Goal: Task Accomplishment & Management: Complete application form

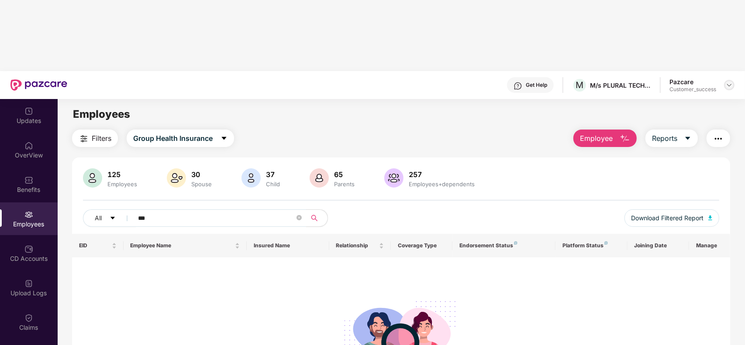
click at [726, 82] on img at bounding box center [729, 85] width 7 height 7
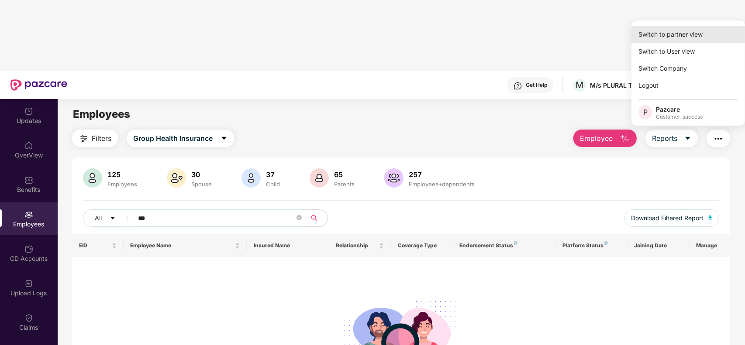
click at [695, 34] on div "Switch to partner view" at bounding box center [688, 34] width 114 height 17
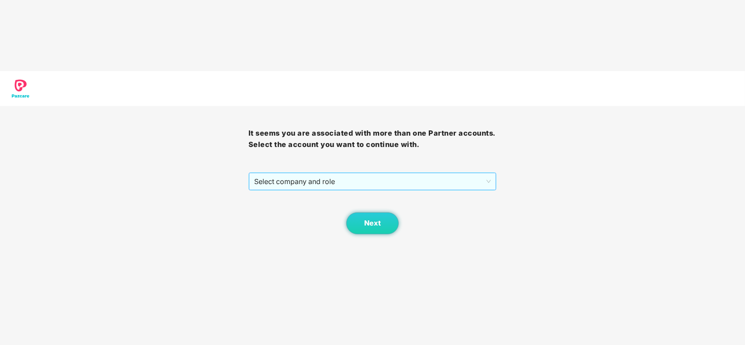
click at [349, 173] on span "Select company and role" at bounding box center [372, 181] width 237 height 17
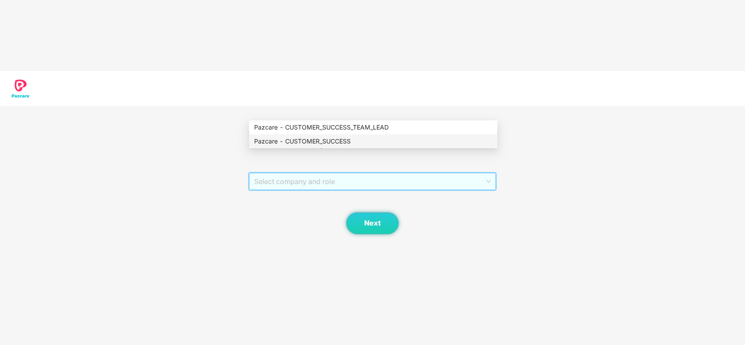
click at [314, 147] on div "Pazcare - CUSTOMER_SUCCESS" at bounding box center [373, 142] width 248 height 14
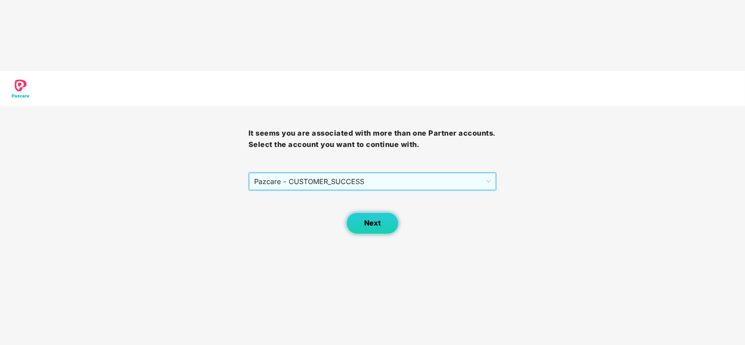
click at [378, 219] on span "Next" at bounding box center [372, 223] width 17 height 8
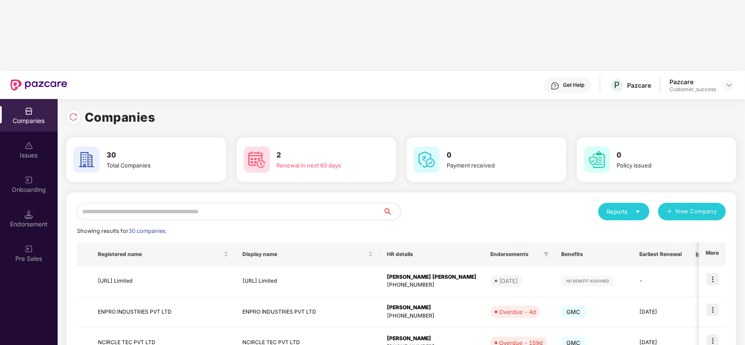
click at [176, 203] on input "text" at bounding box center [230, 211] width 306 height 17
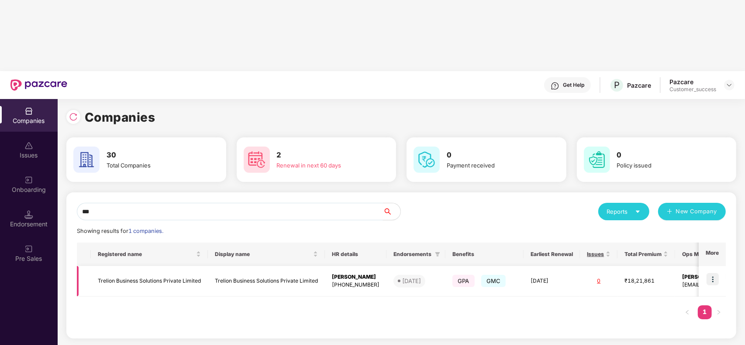
type input "***"
click at [712, 273] on img at bounding box center [713, 279] width 12 height 12
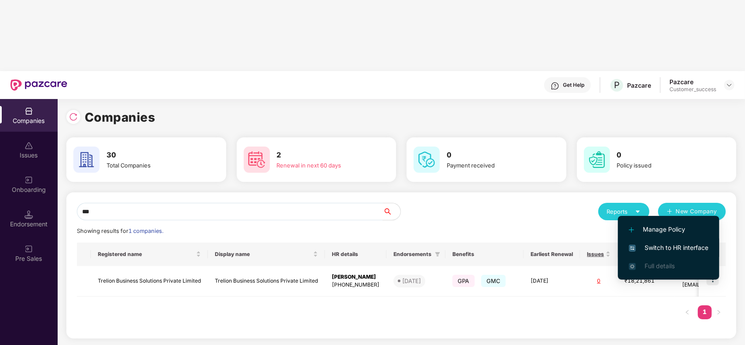
click at [671, 243] on span "Switch to HR interface" at bounding box center [668, 248] width 79 height 10
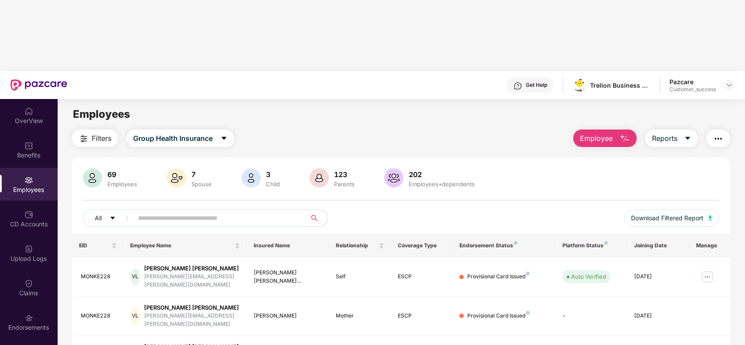
click at [182, 212] on input "text" at bounding box center [216, 218] width 157 height 13
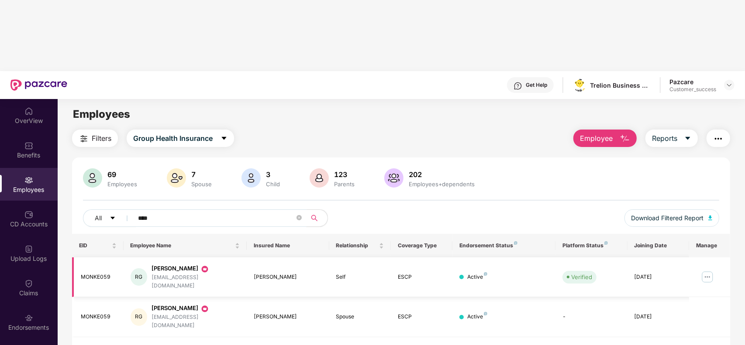
type input "****"
click at [708, 270] on img at bounding box center [707, 277] width 14 height 14
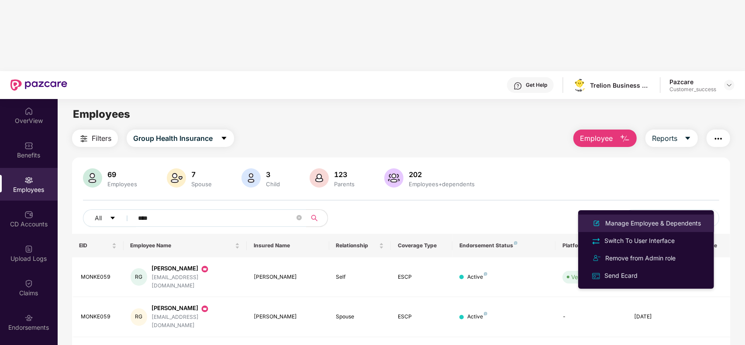
click at [657, 226] on div "Manage Employee & Dependents" at bounding box center [653, 224] width 99 height 10
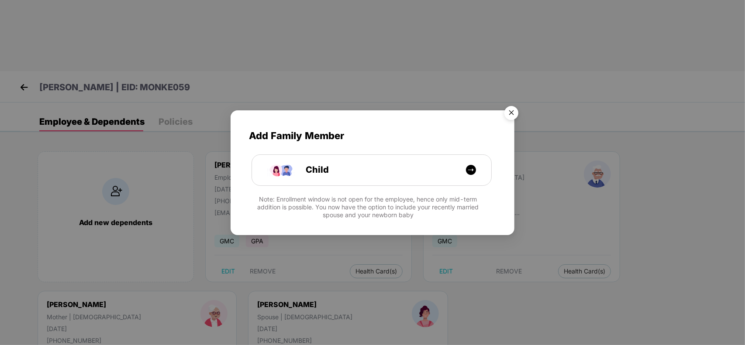
click at [513, 113] on img "Close" at bounding box center [511, 114] width 24 height 24
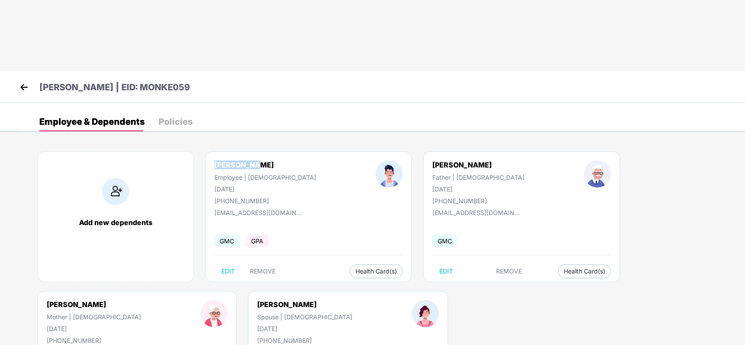
drag, startPoint x: 252, startPoint y: 94, endPoint x: 213, endPoint y: 94, distance: 38.9
click at [213, 161] on div "Ravi Gupta Employee | Male 08 Feb 1993 +918286943631" at bounding box center [265, 183] width 161 height 44
copy div "Ravi Gupta"
drag, startPoint x: 285, startPoint y: 141, endPoint x: 214, endPoint y: 139, distance: 70.3
click at [214, 209] on div "ravi821993@gmail.com" at bounding box center [257, 212] width 87 height 7
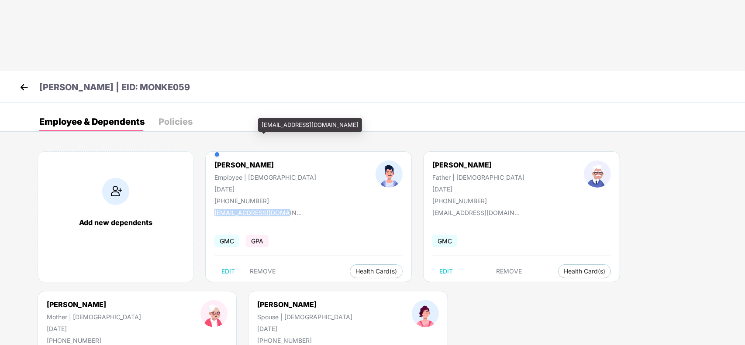
copy div "ravi821993@gmail.com"
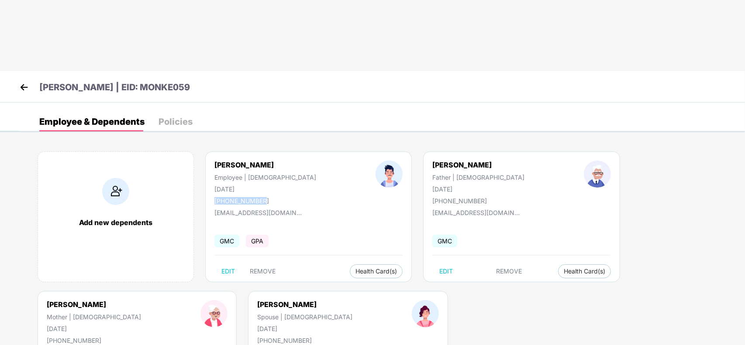
drag, startPoint x: 263, startPoint y: 128, endPoint x: 214, endPoint y: 132, distance: 49.1
click at [214, 161] on div "Ravi Gupta Employee | Male 08 Feb 1993 +918286943631" at bounding box center [265, 183] width 161 height 44
copy div "+918286943631"
click at [23, 81] on img at bounding box center [23, 87] width 13 height 13
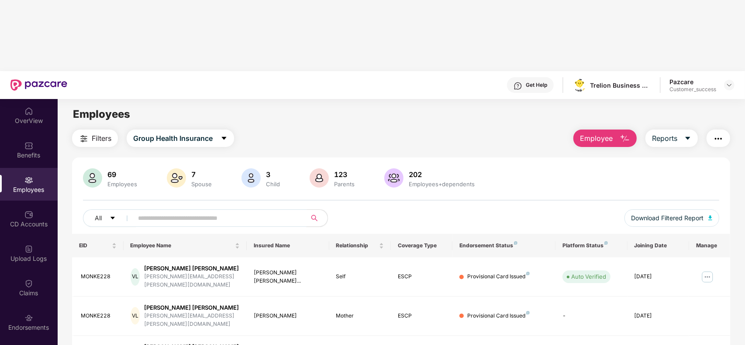
click at [226, 212] on input "text" at bounding box center [216, 218] width 157 height 13
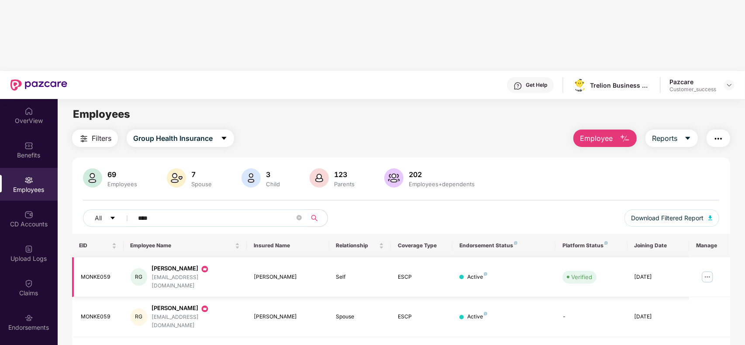
type input "****"
click at [700, 258] on td at bounding box center [709, 278] width 41 height 40
click at [704, 270] on img at bounding box center [707, 277] width 14 height 14
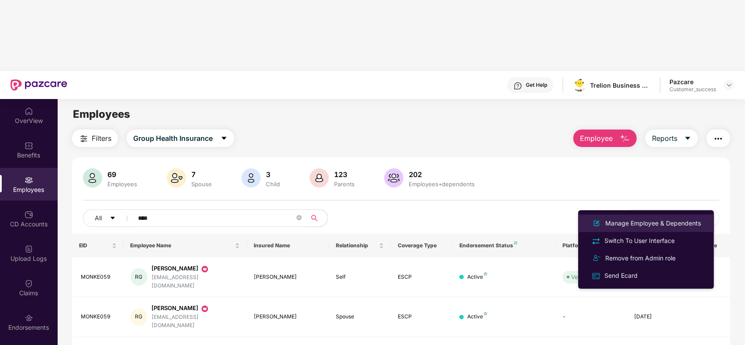
click at [645, 222] on div "Manage Employee & Dependents" at bounding box center [653, 224] width 99 height 10
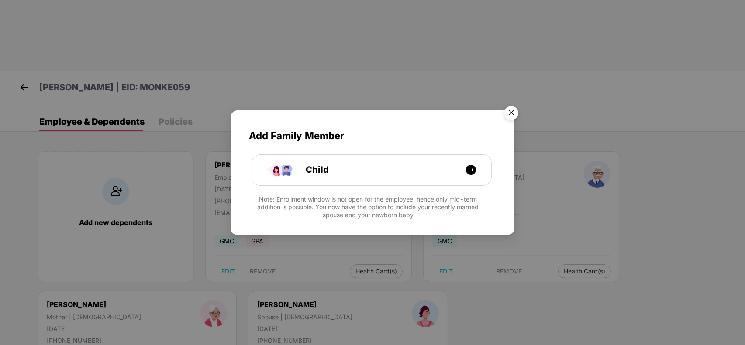
click at [505, 107] on img "Close" at bounding box center [511, 114] width 24 height 24
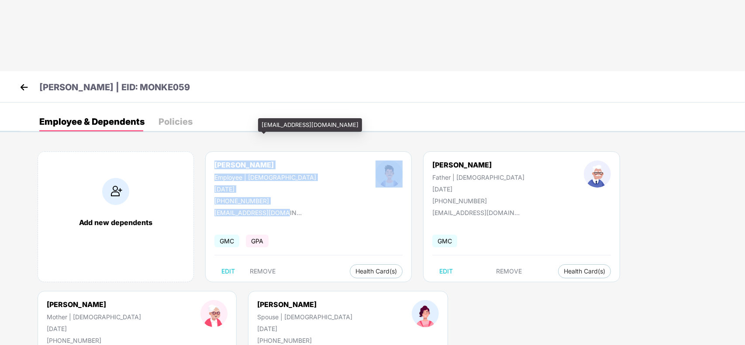
drag, startPoint x: 211, startPoint y: 90, endPoint x: 283, endPoint y: 145, distance: 90.6
click at [283, 152] on div "Ravi Gupta Employee | Male 08 Feb 1993 +918286943631 ravi821993@gmail.com GMC G…" at bounding box center [308, 217] width 207 height 131
copy div "Ravi Gupta Employee | Male 08 Feb 1993 +918286943631 ravi821993@gmail.com"
click at [20, 81] on img at bounding box center [23, 87] width 13 height 13
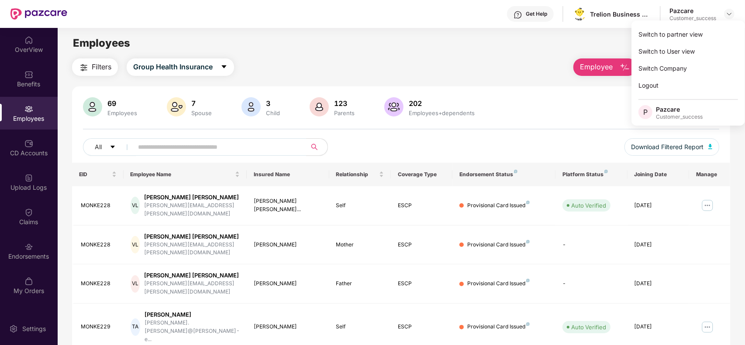
click at [673, 36] on div "Switch to partner view" at bounding box center [688, 34] width 114 height 17
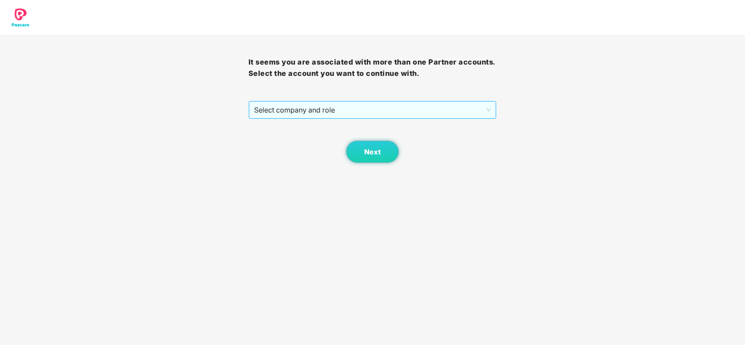
click at [311, 113] on span "Select company and role" at bounding box center [372, 110] width 237 height 17
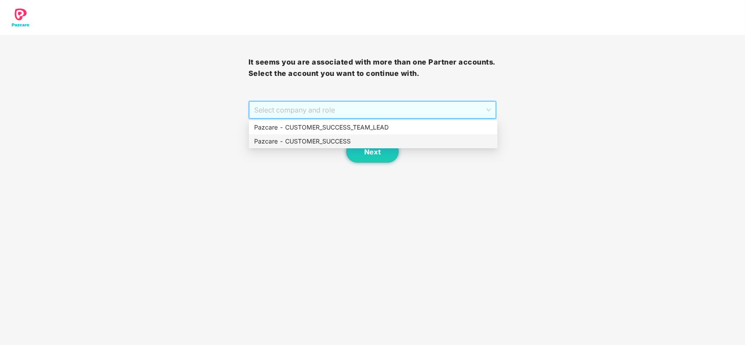
click at [314, 137] on div "Pazcare - CUSTOMER_SUCCESS" at bounding box center [373, 142] width 238 height 10
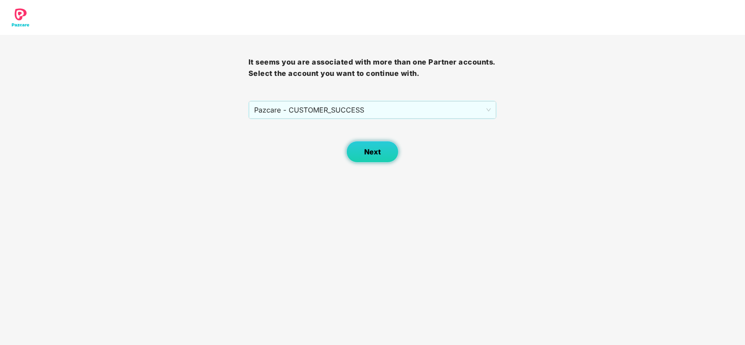
click at [363, 147] on button "Next" at bounding box center [372, 152] width 52 height 22
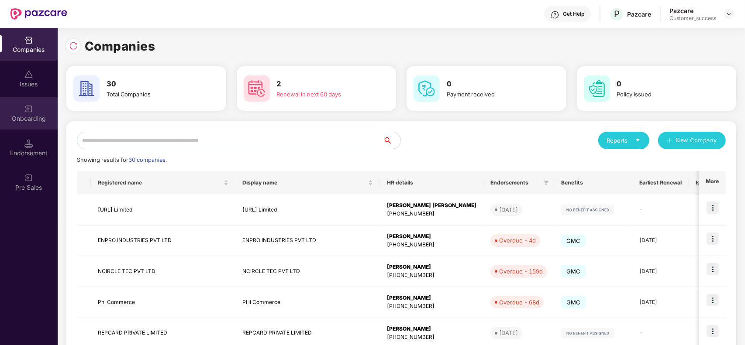
click at [31, 121] on div "Onboarding" at bounding box center [29, 118] width 58 height 9
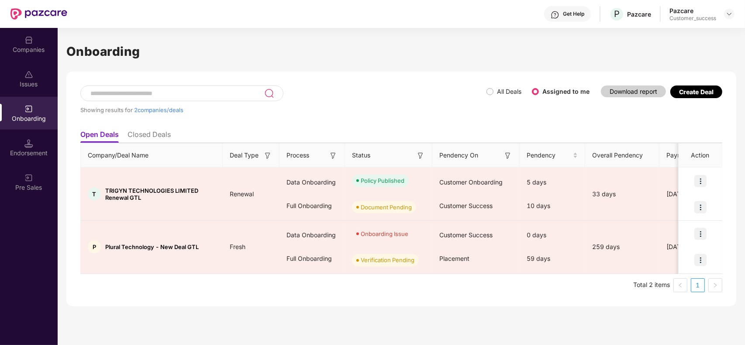
click at [697, 92] on div "Create Deal" at bounding box center [696, 91] width 34 height 7
click at [701, 92] on div "Create Deal" at bounding box center [696, 91] width 34 height 7
click at [688, 91] on div "Create Deal" at bounding box center [696, 91] width 34 height 7
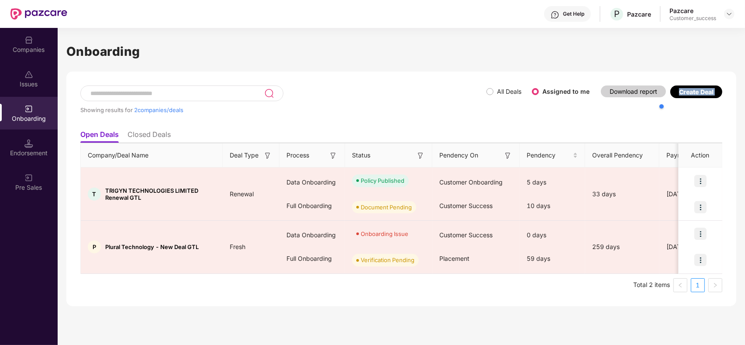
click at [695, 112] on div at bounding box center [699, 106] width 83 height 17
click at [600, 125] on div "Showing results for 2 companies/deals All Deals Assigned to me Download report …" at bounding box center [401, 106] width 642 height 40
click at [707, 95] on div "Create Deal" at bounding box center [696, 91] width 34 height 7
click at [699, 94] on div "Create Deal" at bounding box center [696, 91] width 34 height 7
click at [35, 84] on div "Issues" at bounding box center [29, 84] width 58 height 9
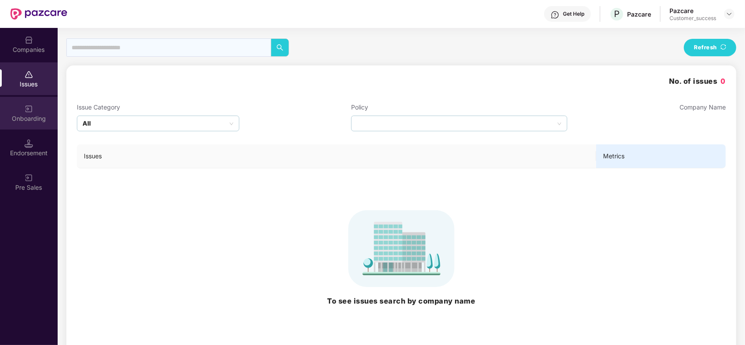
click at [34, 119] on div "Onboarding" at bounding box center [29, 118] width 58 height 9
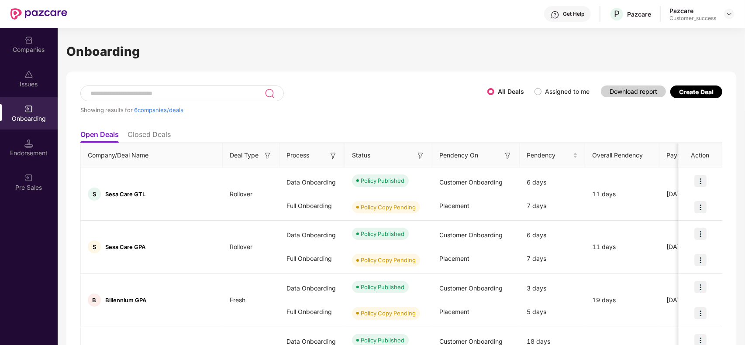
click at [160, 93] on input at bounding box center [177, 93] width 175 height 7
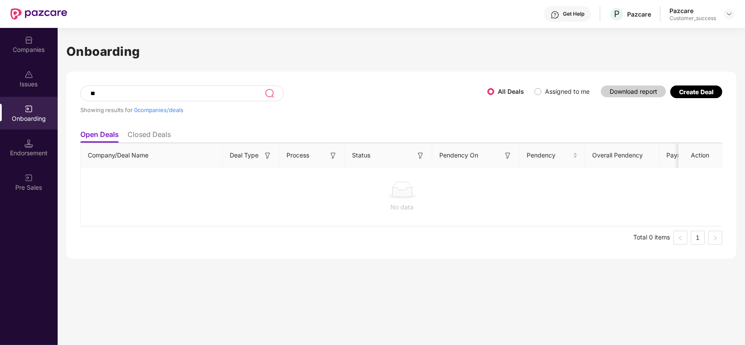
type input "*"
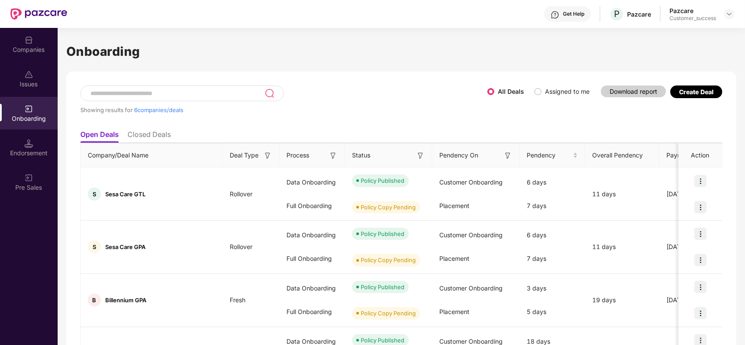
click at [542, 93] on span "Assigned to me" at bounding box center [568, 92] width 52 height 10
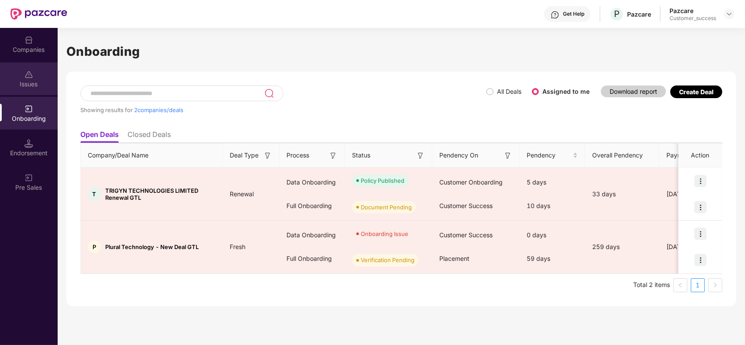
click at [36, 81] on div "Issues" at bounding box center [29, 84] width 58 height 9
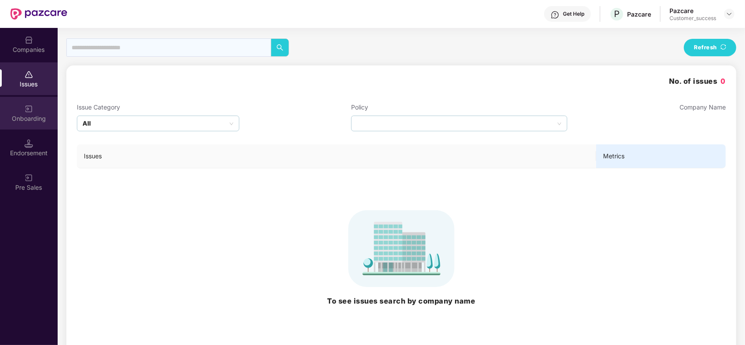
click at [28, 119] on div "Onboarding" at bounding box center [29, 118] width 58 height 9
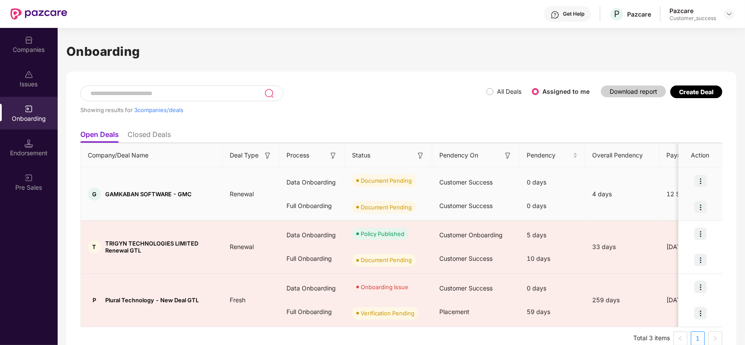
click at [699, 181] on img at bounding box center [700, 181] width 12 height 12
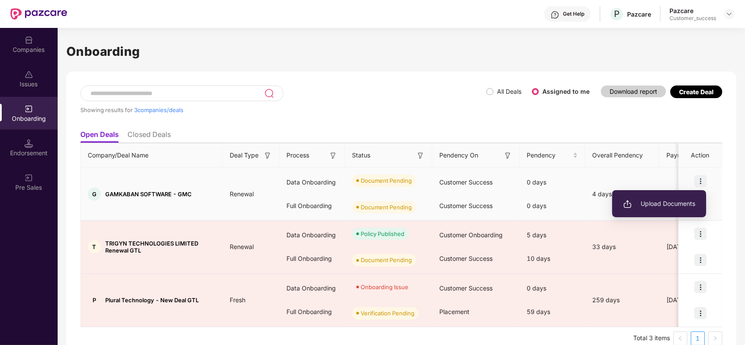
click at [669, 201] on span "Upload Documents" at bounding box center [659, 204] width 72 height 10
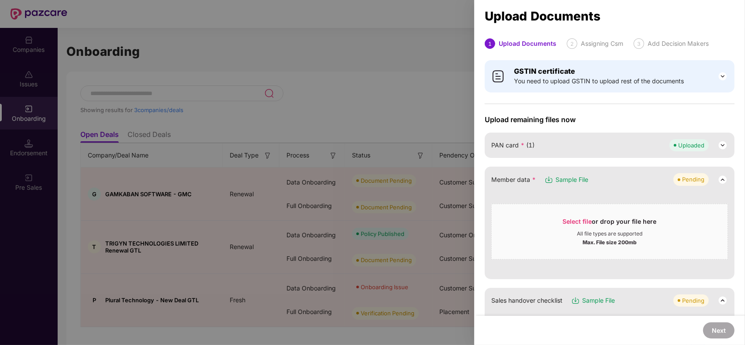
click at [576, 182] on span "Sample File" at bounding box center [571, 180] width 33 height 10
click at [576, 218] on span "Select file" at bounding box center [577, 221] width 29 height 7
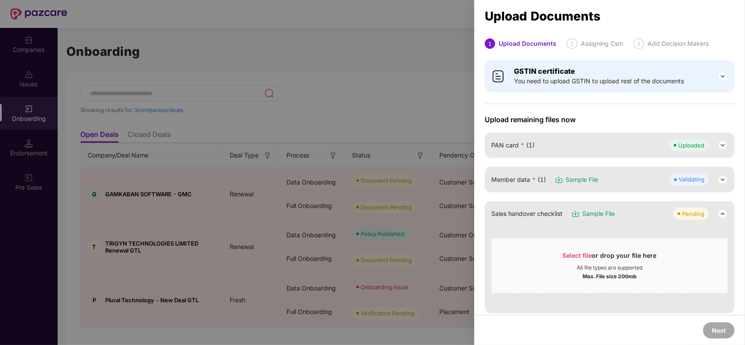
click at [721, 213] on img at bounding box center [722, 214] width 10 height 10
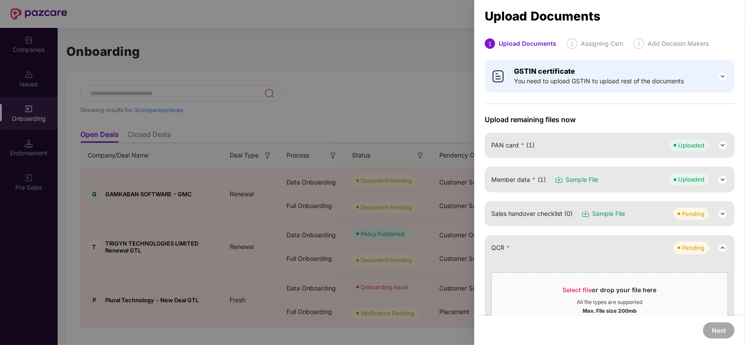
click at [568, 287] on span "Select file" at bounding box center [577, 289] width 29 height 7
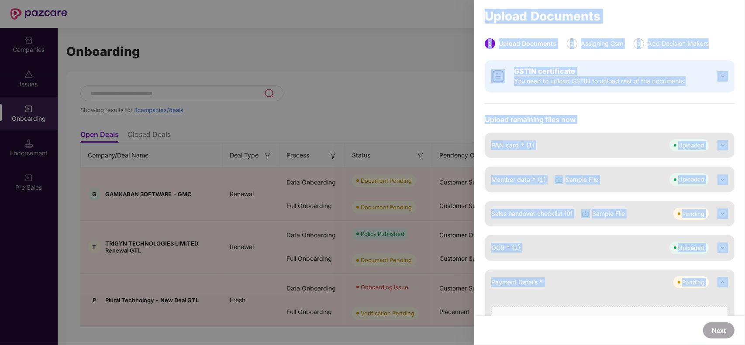
drag, startPoint x: 685, startPoint y: 298, endPoint x: 676, endPoint y: 362, distance: 64.4
click at [676, 345] on html "Get Help P Pazcare Pazcare Customer_success Companies Issues Onboarding Endorse…" at bounding box center [372, 172] width 745 height 345
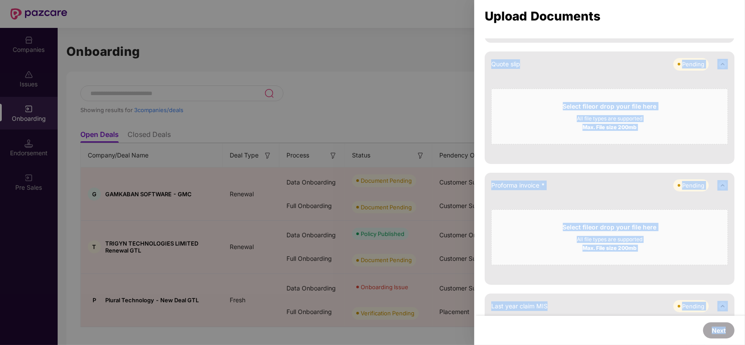
scroll to position [555, 0]
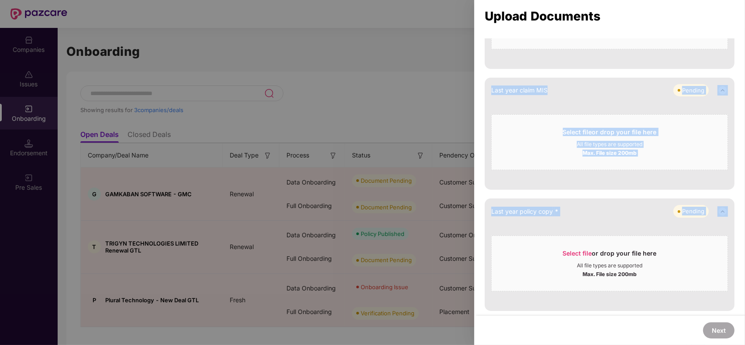
drag, startPoint x: 727, startPoint y: 293, endPoint x: 721, endPoint y: 223, distance: 70.1
click at [703, 153] on div "Max. File size 200mb" at bounding box center [610, 152] width 236 height 9
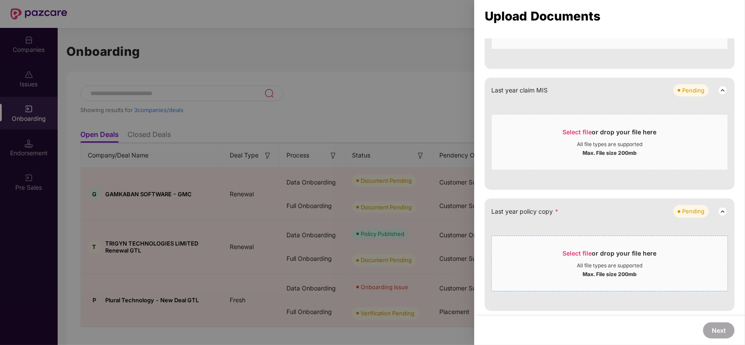
click at [573, 252] on span "Select file" at bounding box center [577, 253] width 29 height 7
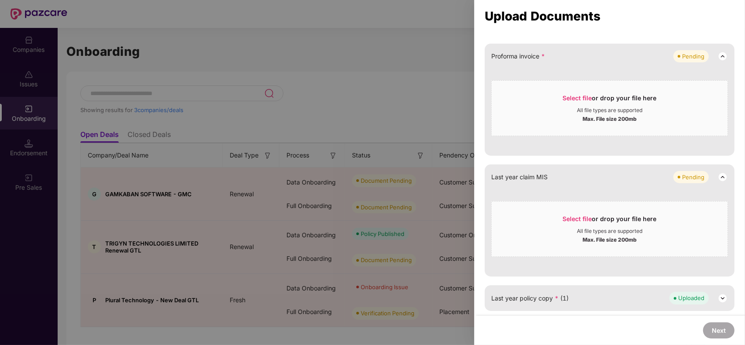
click at [721, 176] on img at bounding box center [722, 177] width 10 height 10
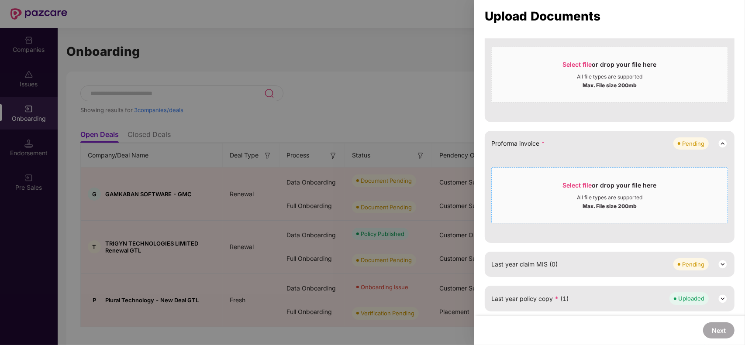
click at [576, 184] on span "Select file" at bounding box center [577, 185] width 29 height 7
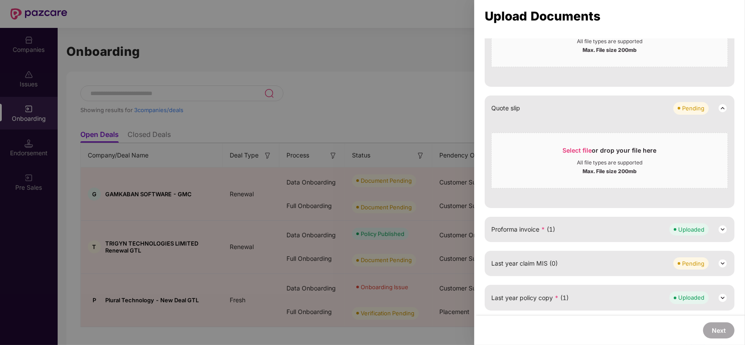
scroll to position [294, 0]
click at [720, 109] on img at bounding box center [722, 109] width 10 height 10
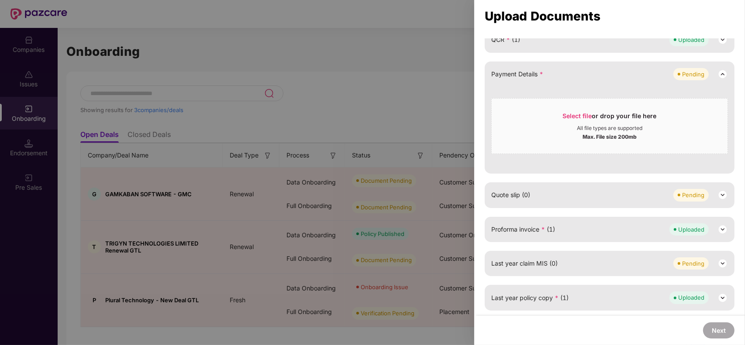
scroll to position [207, 0]
click at [575, 118] on span "Select file" at bounding box center [577, 116] width 29 height 7
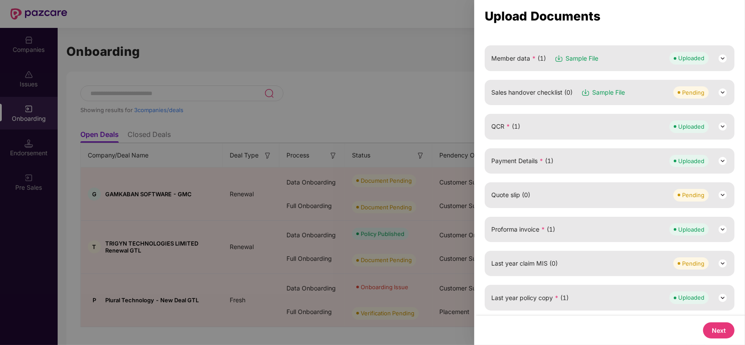
scroll to position [120, 0]
click at [719, 337] on button "Next" at bounding box center [718, 331] width 31 height 16
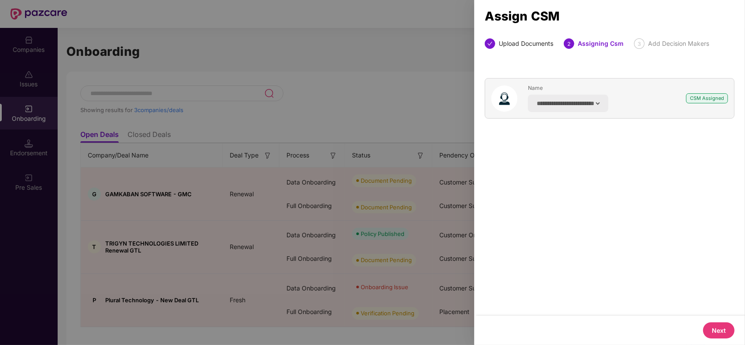
click at [719, 337] on button "Next" at bounding box center [718, 331] width 31 height 16
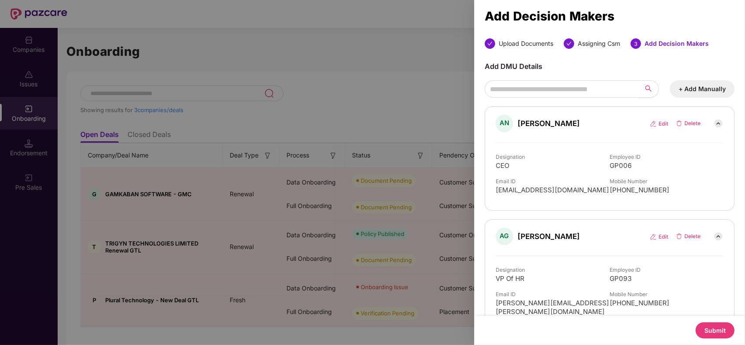
click at [713, 328] on button "Submit" at bounding box center [715, 331] width 39 height 16
